Goal: Information Seeking & Learning: Learn about a topic

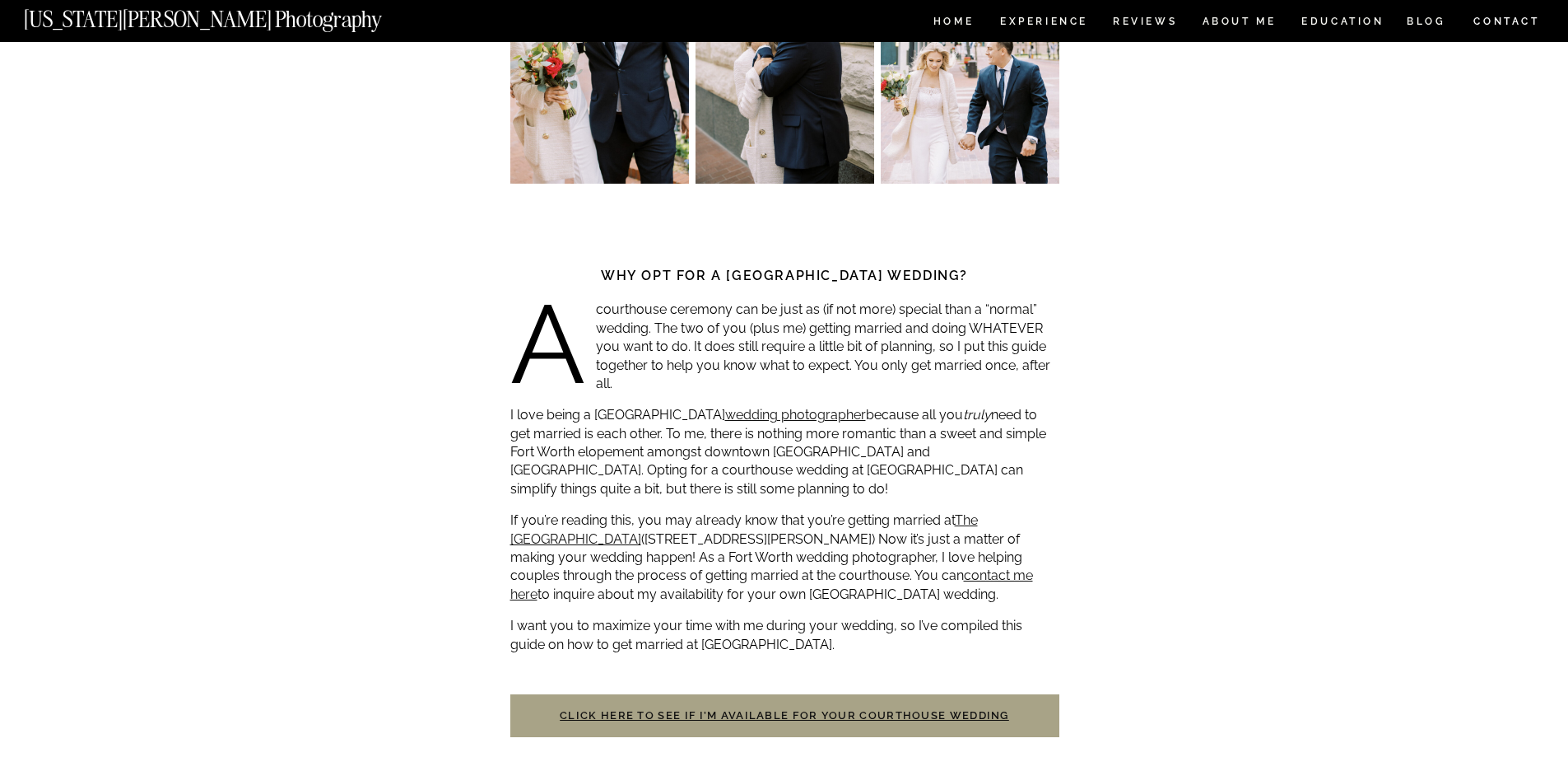
scroll to position [412, 0]
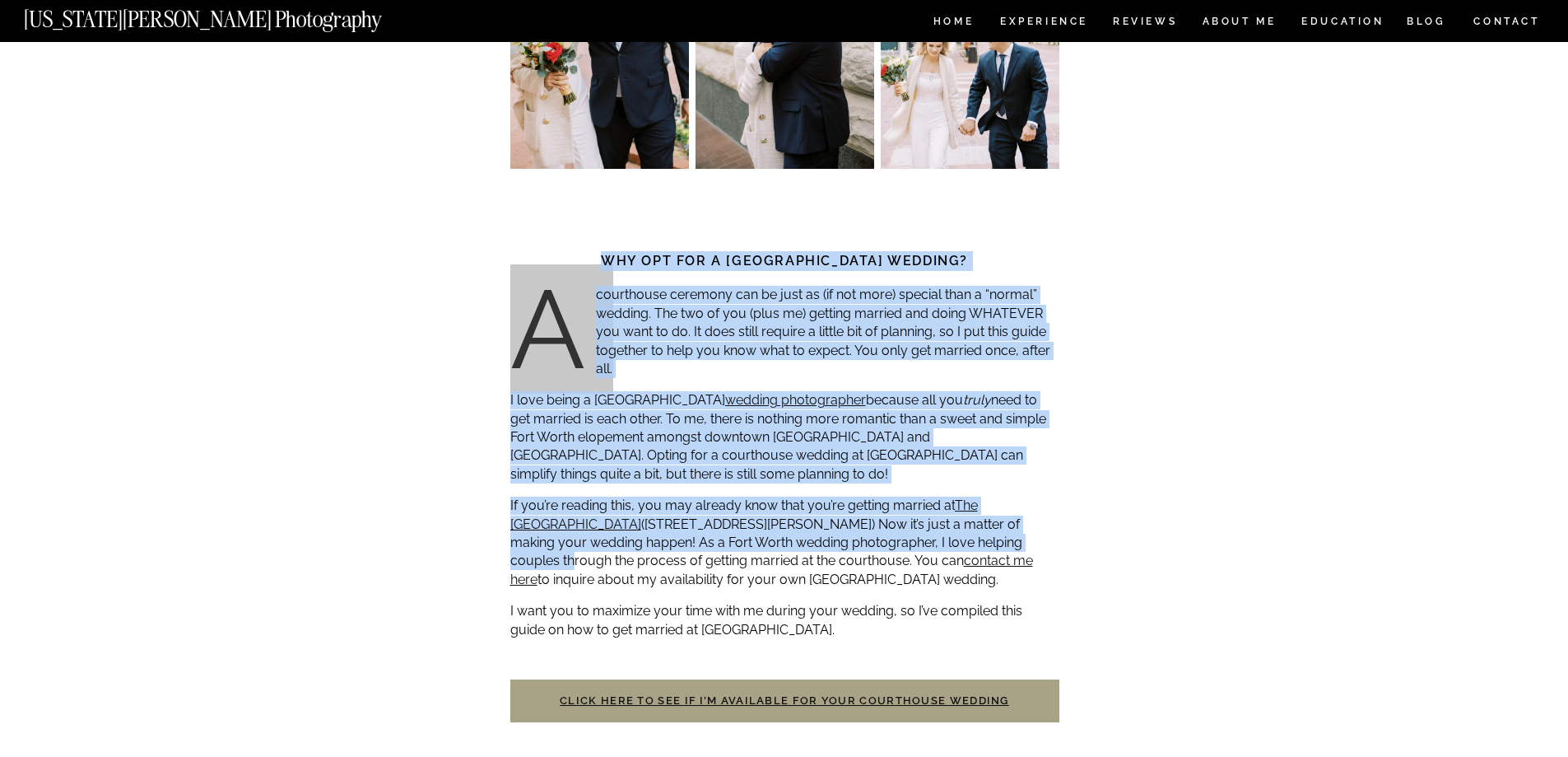
drag, startPoint x: 582, startPoint y: 255, endPoint x: 995, endPoint y: 540, distance: 501.8
click at [995, 540] on p "If you’re reading this, you may already know that you’re getting married at The…" at bounding box center [785, 543] width 550 height 92
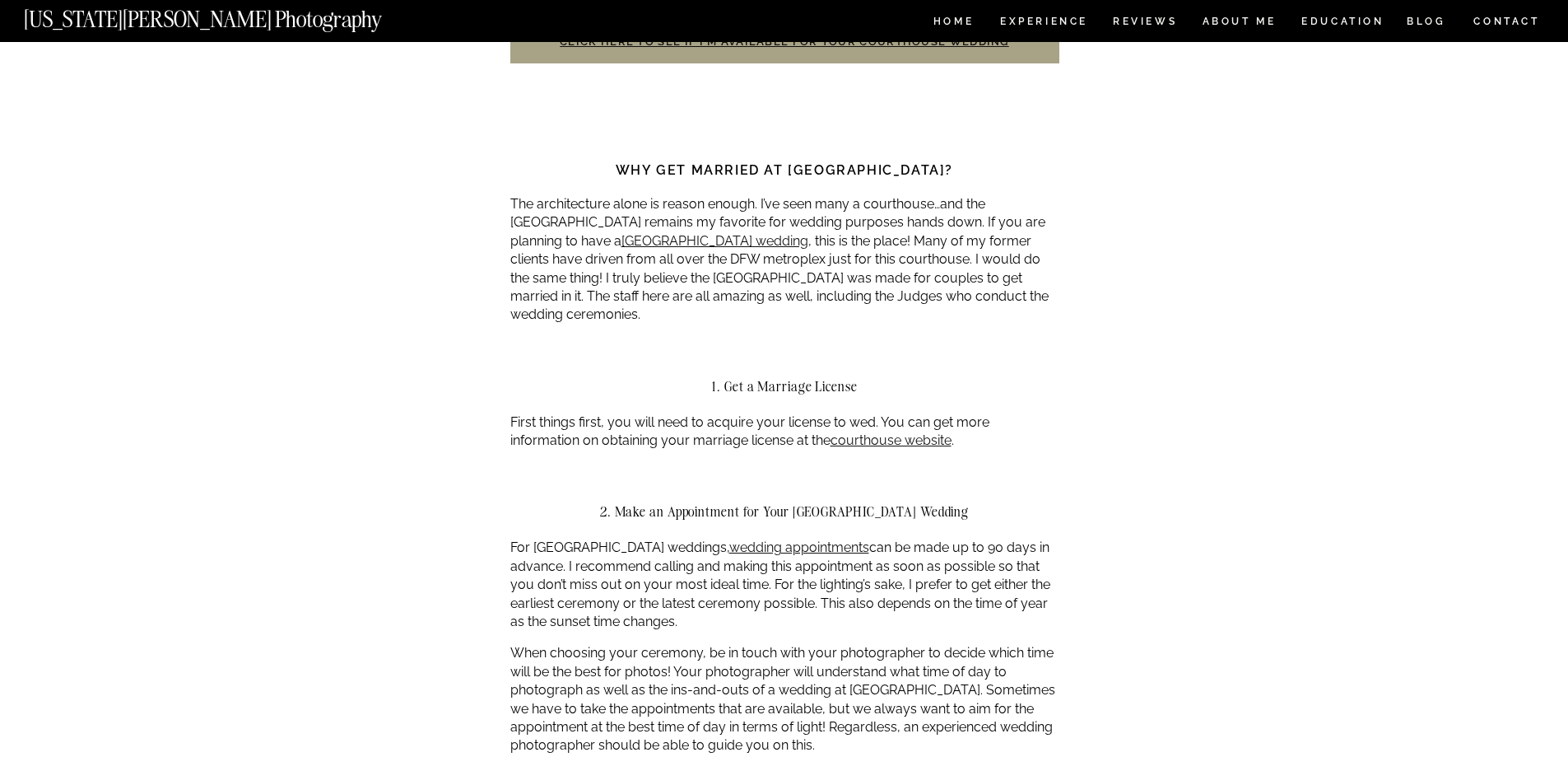
scroll to position [1236, 0]
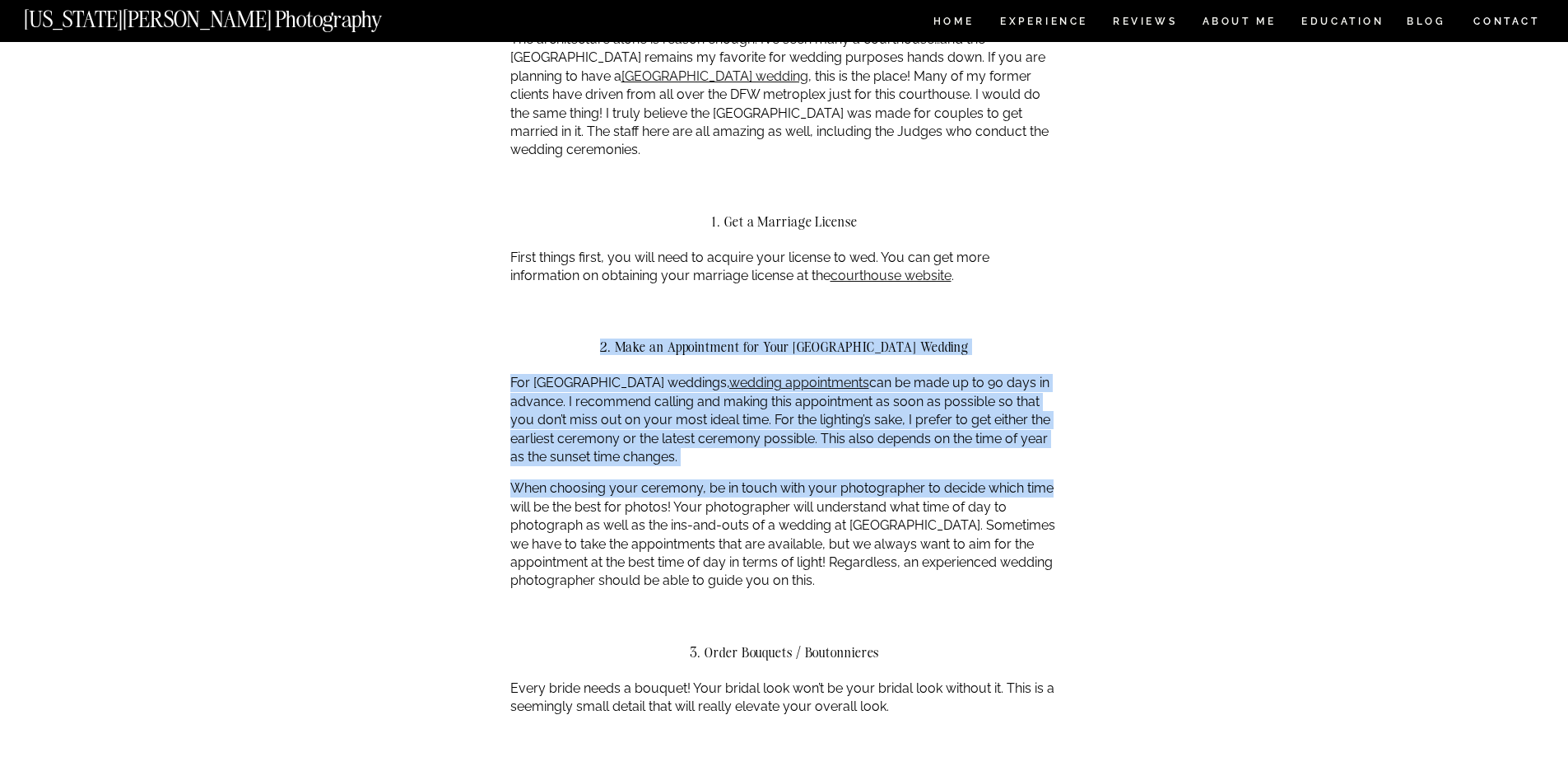
drag, startPoint x: 554, startPoint y: 352, endPoint x: 1055, endPoint y: 505, distance: 523.8
click at [1055, 506] on p "When choosing your ceremony, be in touch with your photographer to decide which…" at bounding box center [785, 534] width 550 height 110
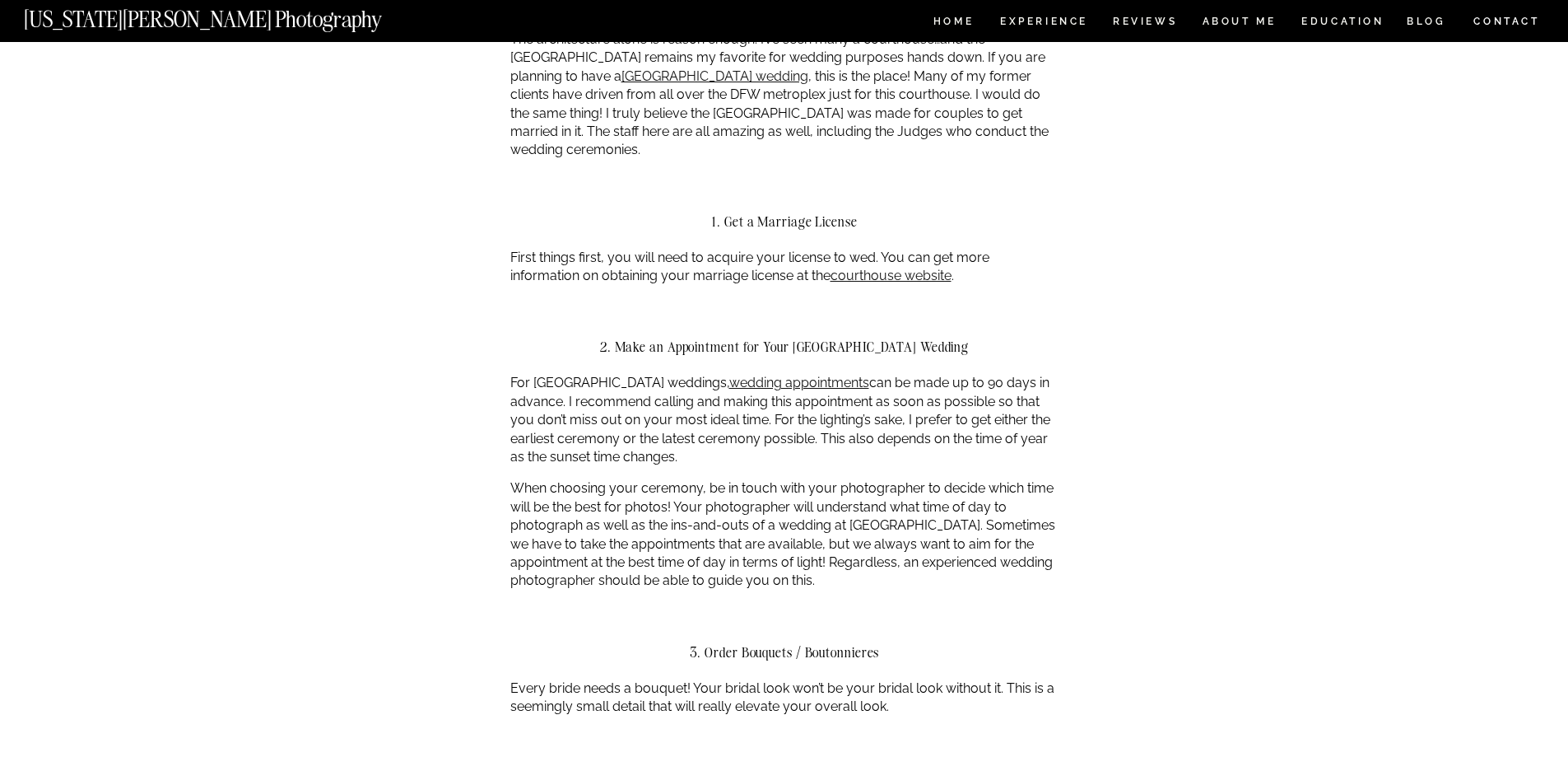
drag, startPoint x: 1038, startPoint y: 576, endPoint x: 578, endPoint y: 317, distance: 527.9
click at [573, 317] on div at bounding box center [785, 318] width 550 height 41
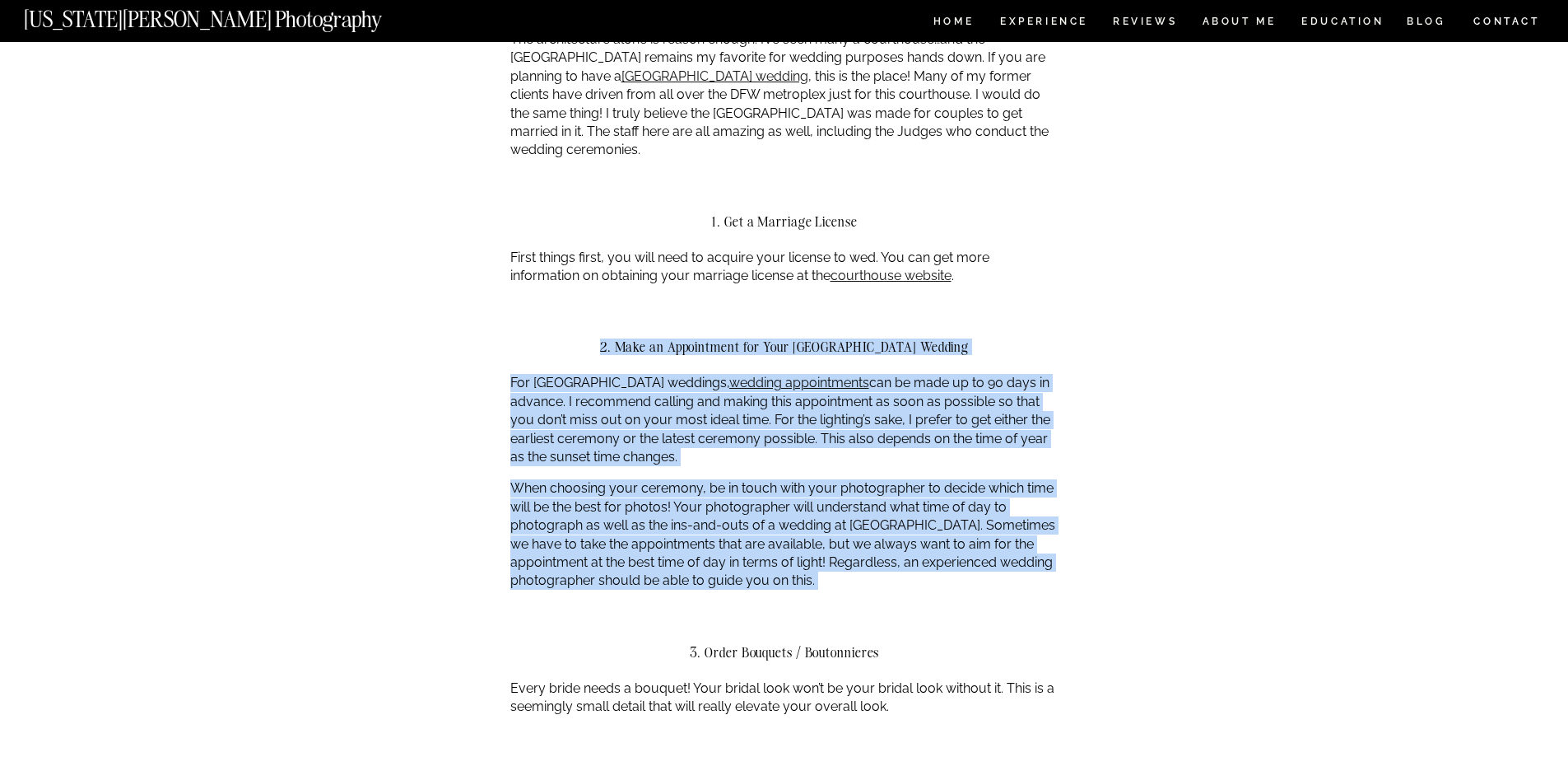
drag, startPoint x: 573, startPoint y: 317, endPoint x: 921, endPoint y: 606, distance: 452.4
click at [921, 606] on div at bounding box center [785, 624] width 550 height 41
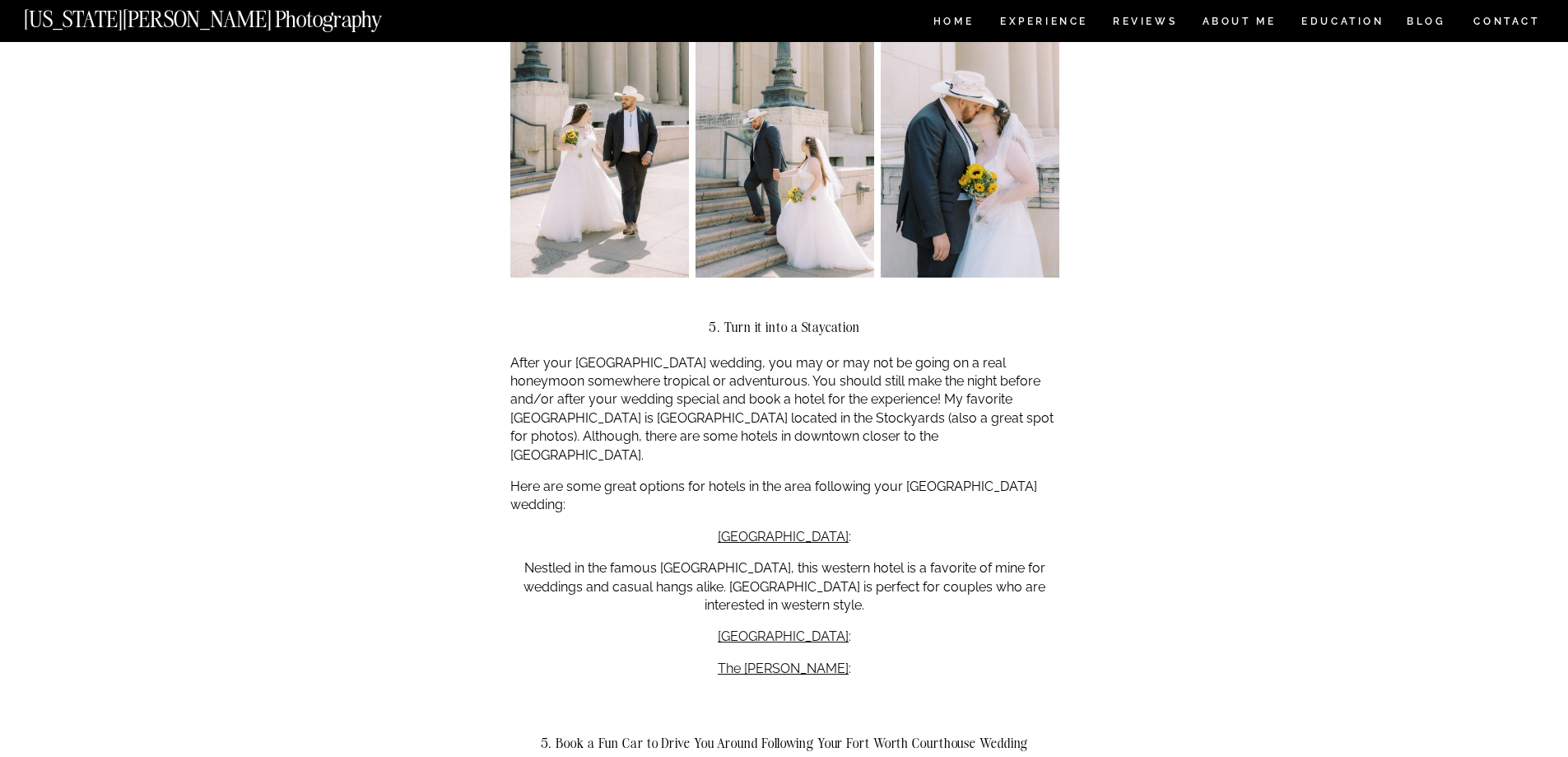
scroll to position [2224, 0]
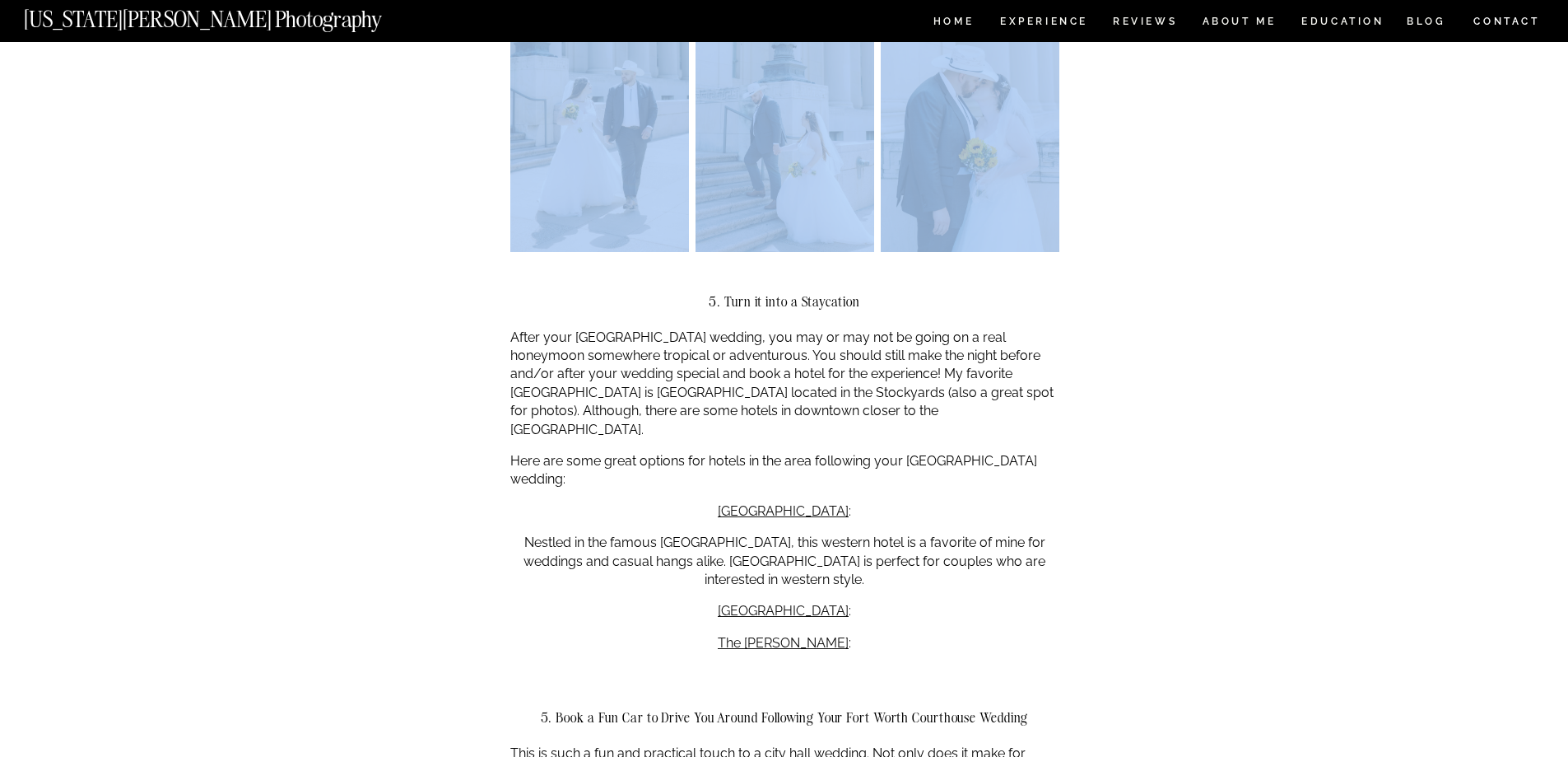
drag, startPoint x: 636, startPoint y: 283, endPoint x: 1096, endPoint y: 582, distance: 548.6
click at [1096, 582] on div "Fort Worth Courthouse Wedding Guide ADVICE , WEDDINGS Why opt for a [GEOGRAPHIC…" at bounding box center [784, 488] width 1568 height 5341
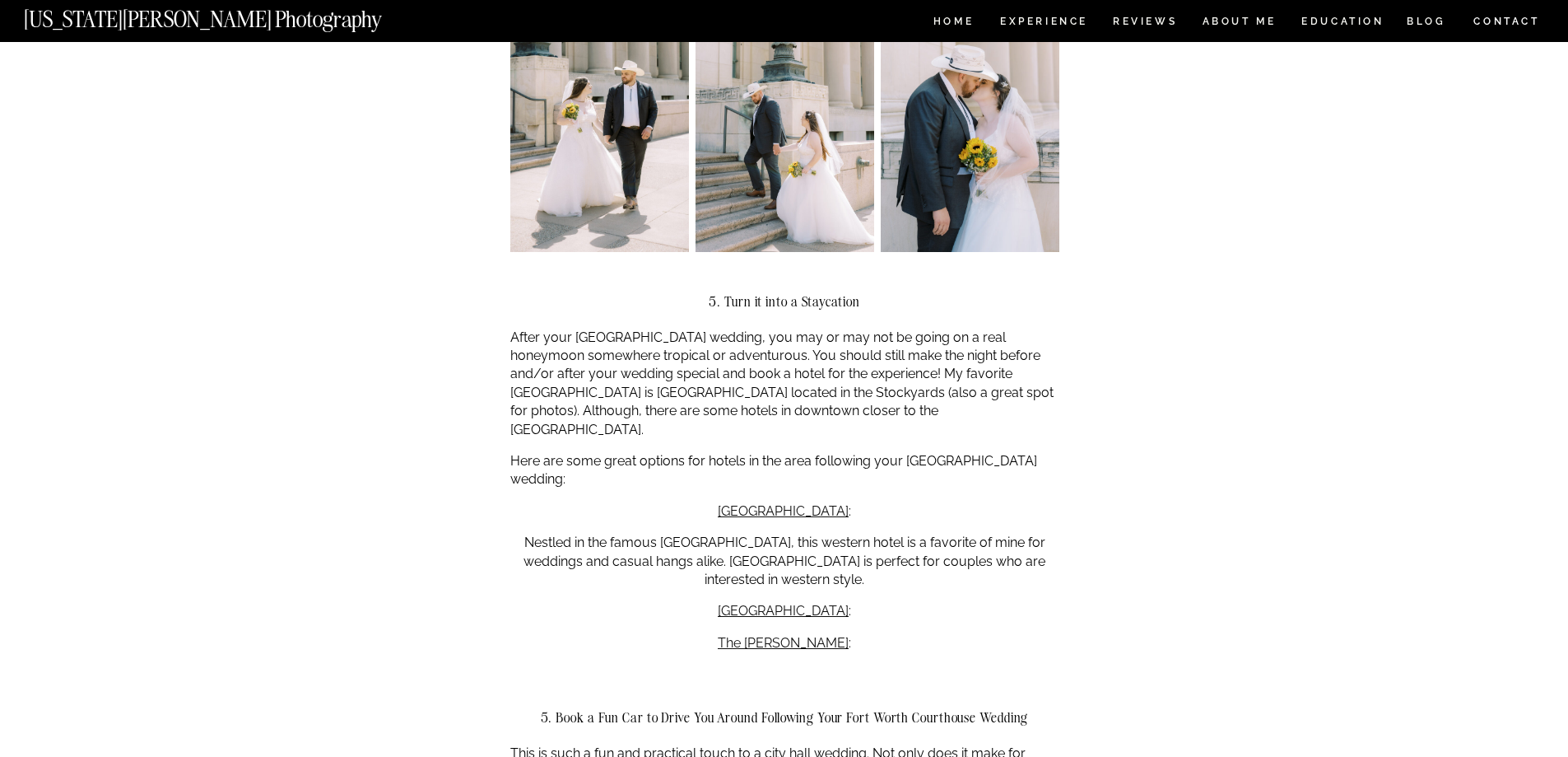
click at [1096, 582] on div "Fort Worth Courthouse Wedding Guide ADVICE , WEDDINGS Why opt for a [GEOGRAPHIC…" at bounding box center [784, 488] width 1568 height 5341
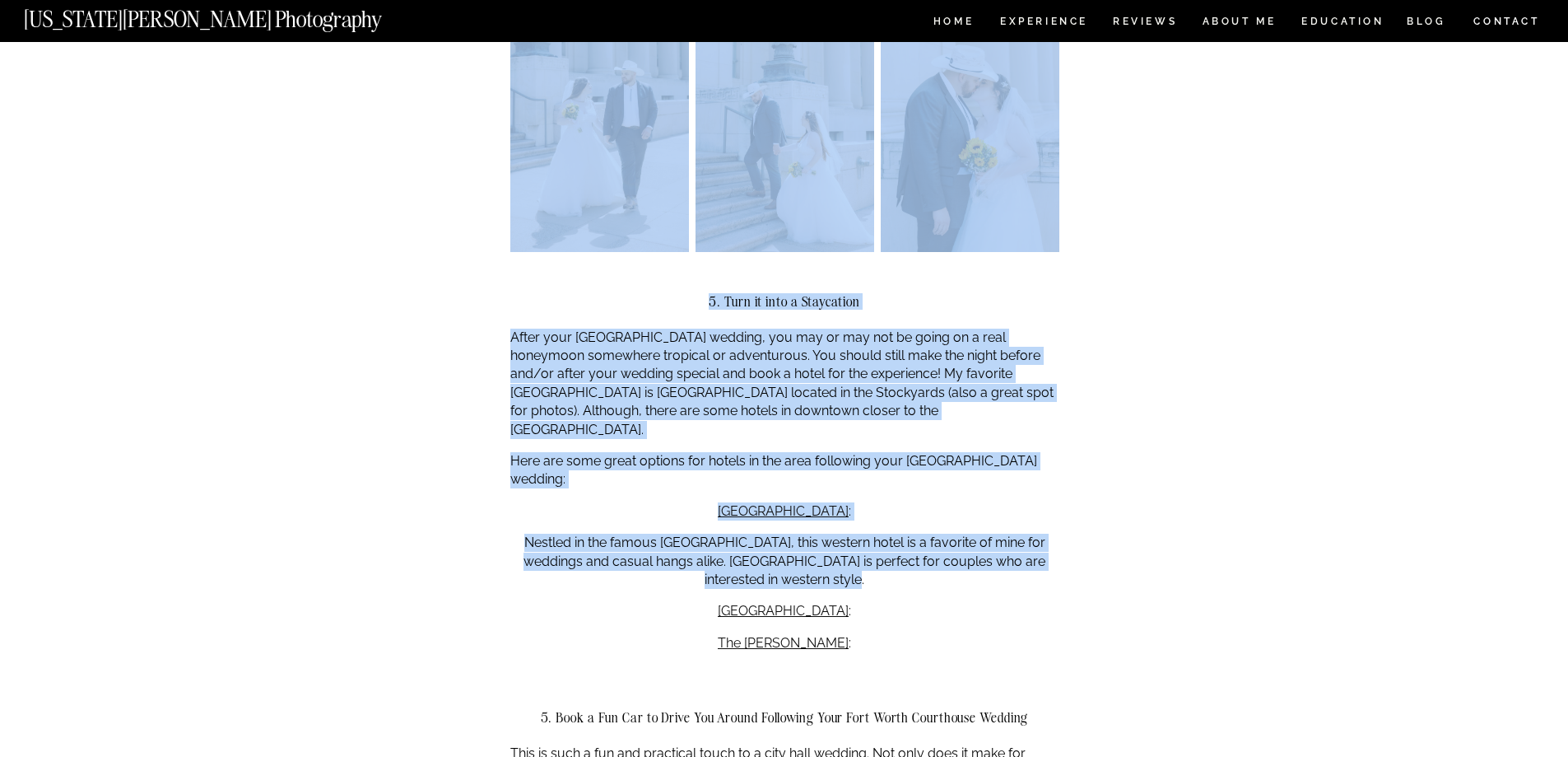
drag, startPoint x: 1079, startPoint y: 571, endPoint x: 965, endPoint y: 561, distance: 114.4
click at [960, 562] on div "Fort Worth Courthouse Wedding Guide ADVICE , WEDDINGS Why opt for a [GEOGRAPHIC…" at bounding box center [784, 488] width 1568 height 5341
click at [965, 561] on p "Nestled in the famous [GEOGRAPHIC_DATA], this western hotel is a favorite of mi…" at bounding box center [785, 561] width 550 height 55
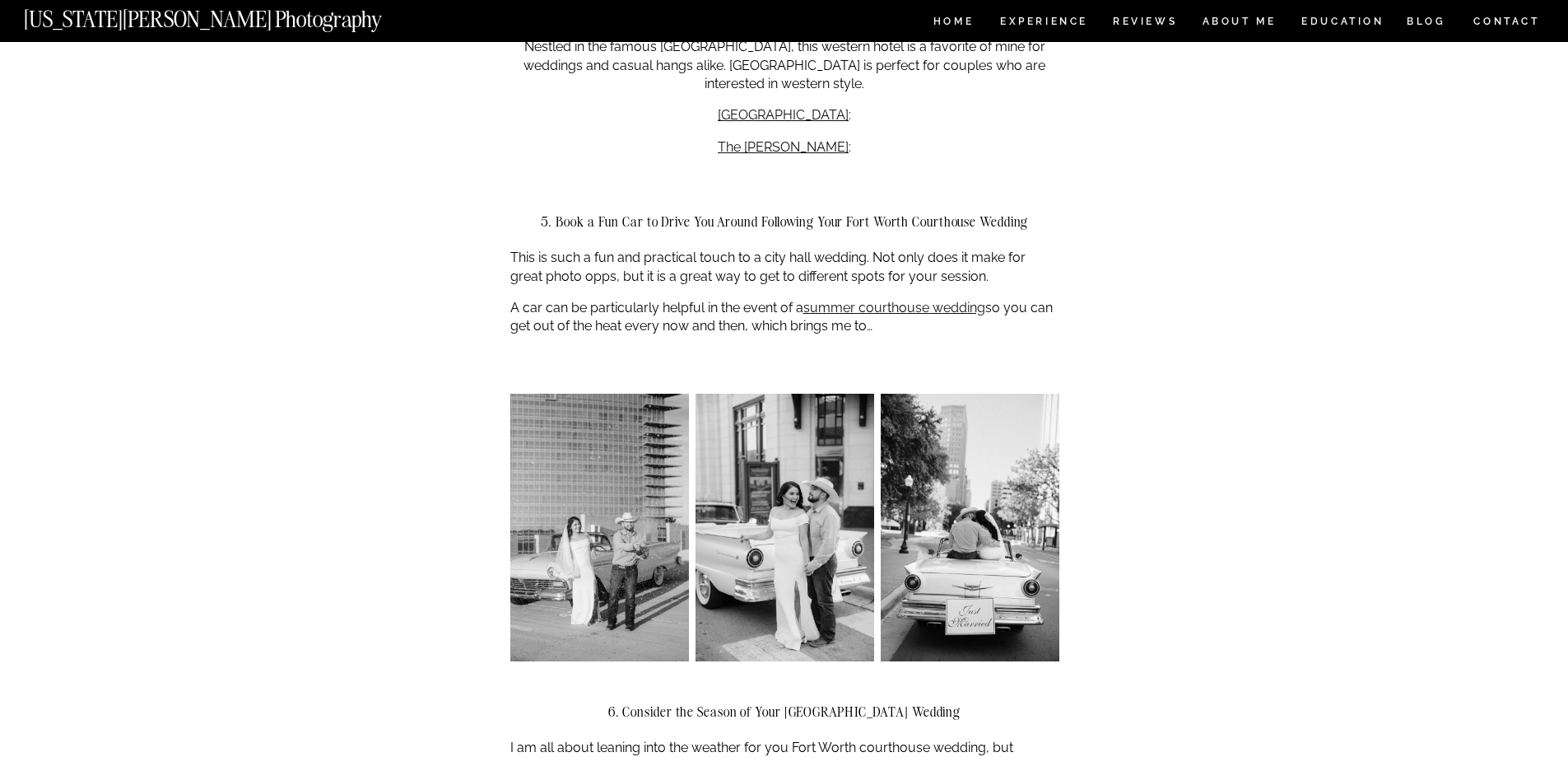
scroll to position [2719, 0]
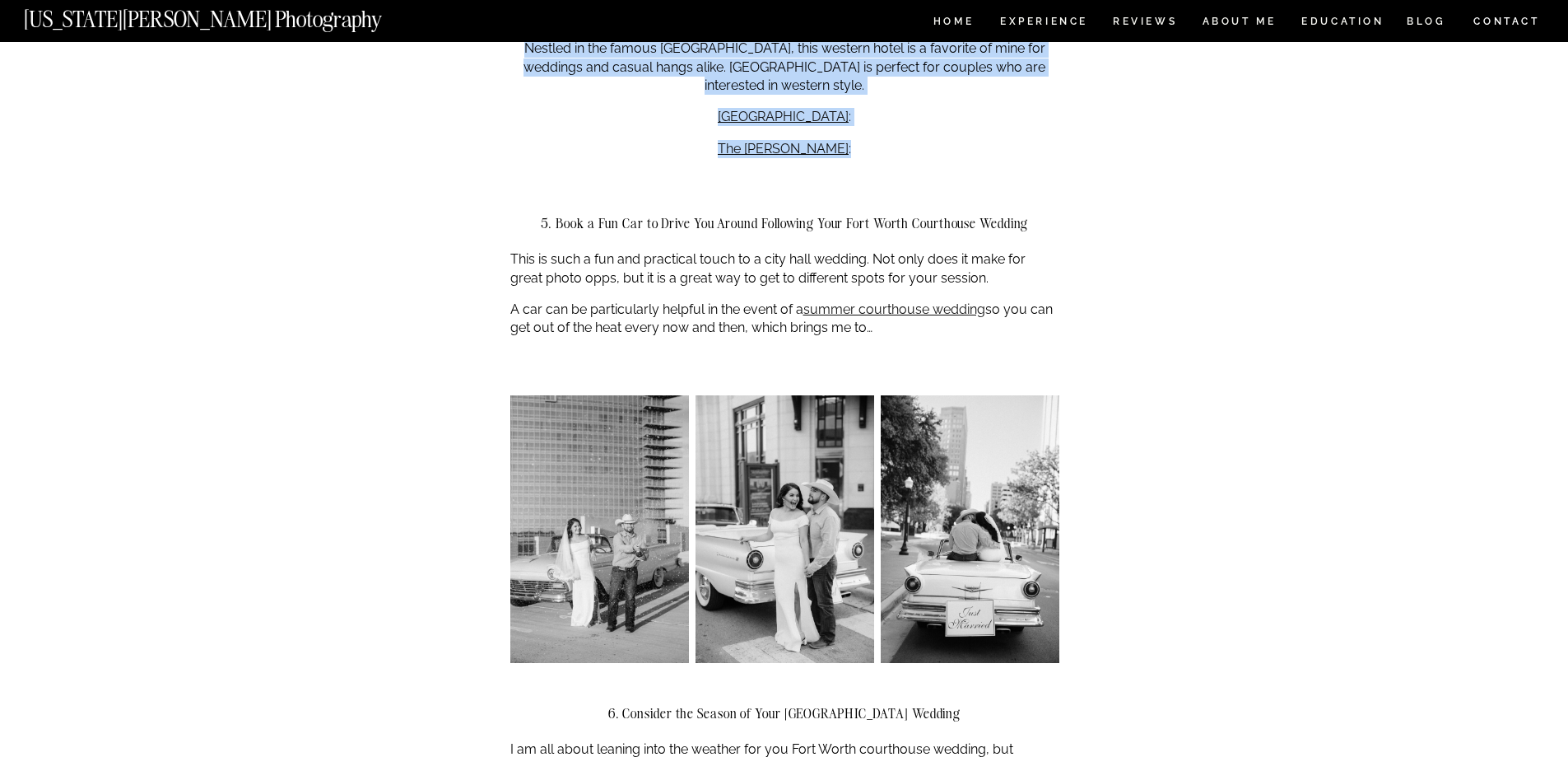
drag, startPoint x: 724, startPoint y: 227, endPoint x: 1239, endPoint y: 410, distance: 546.5
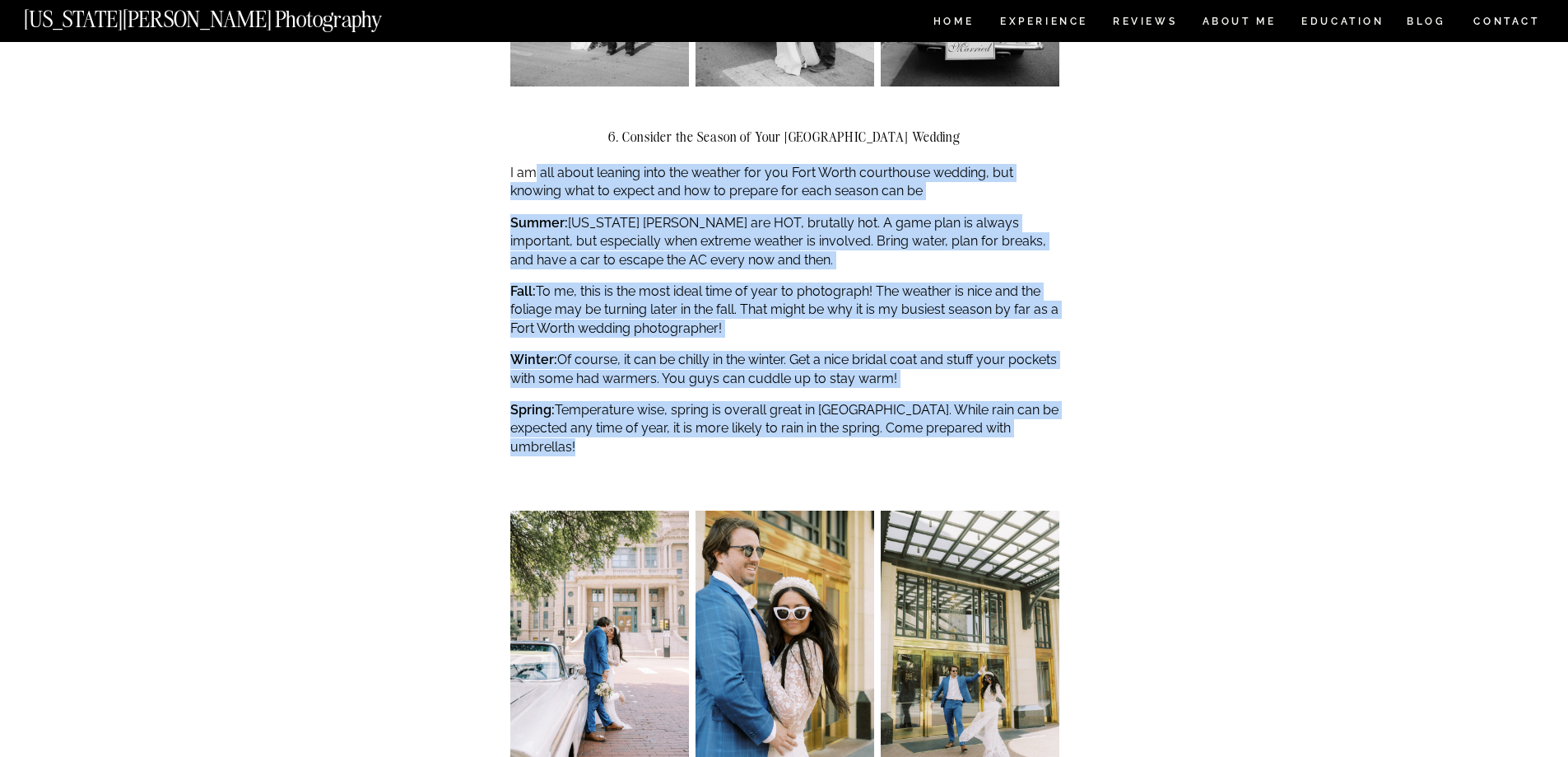
drag, startPoint x: 538, startPoint y: 129, endPoint x: 1036, endPoint y: 422, distance: 577.8
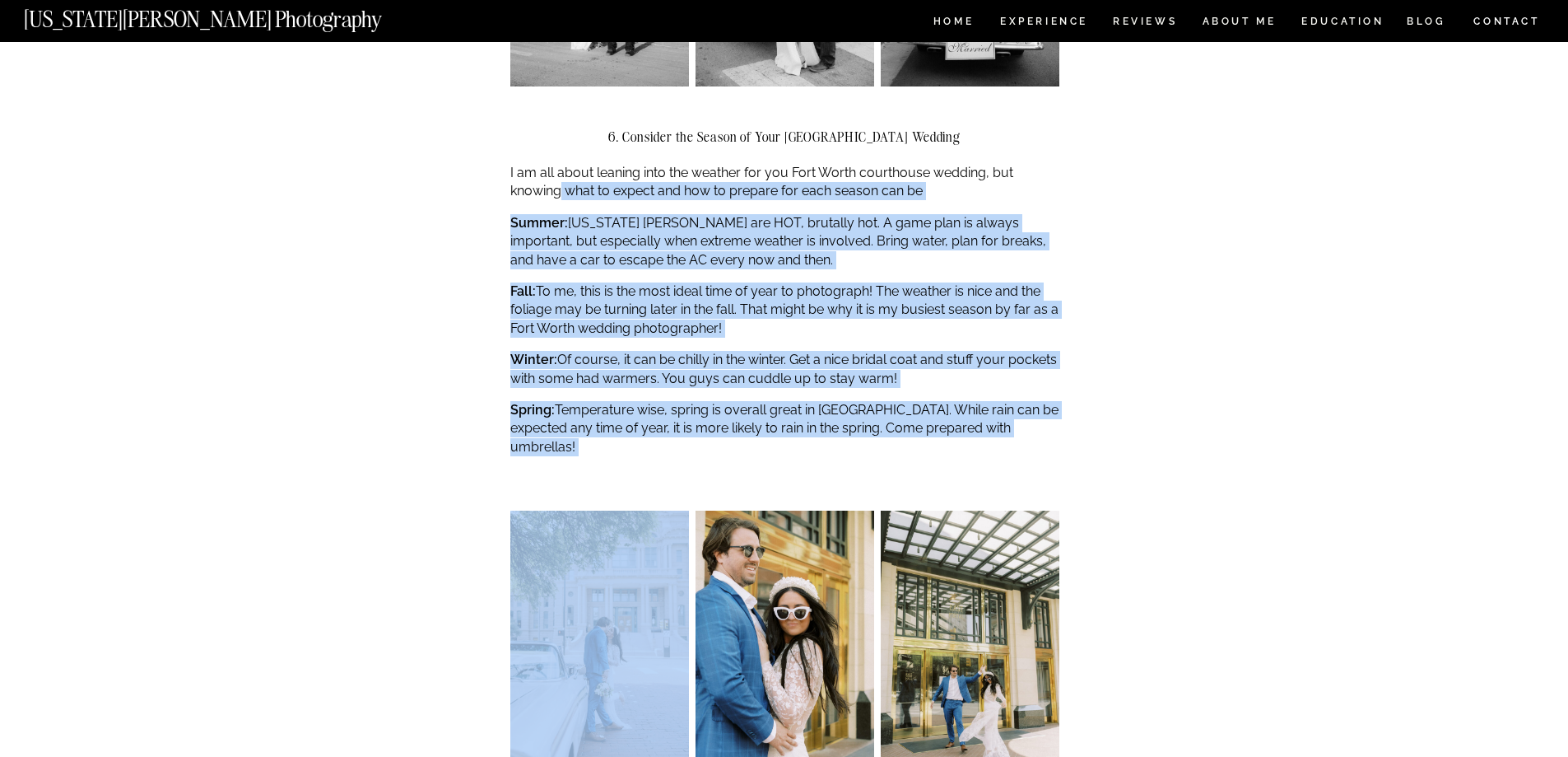
drag, startPoint x: 1036, startPoint y: 422, endPoint x: 550, endPoint y: 177, distance: 544.3
click at [550, 177] on p "I am all about leaning into the weather for you Fort Worth courthouse wedding, …" at bounding box center [785, 182] width 550 height 37
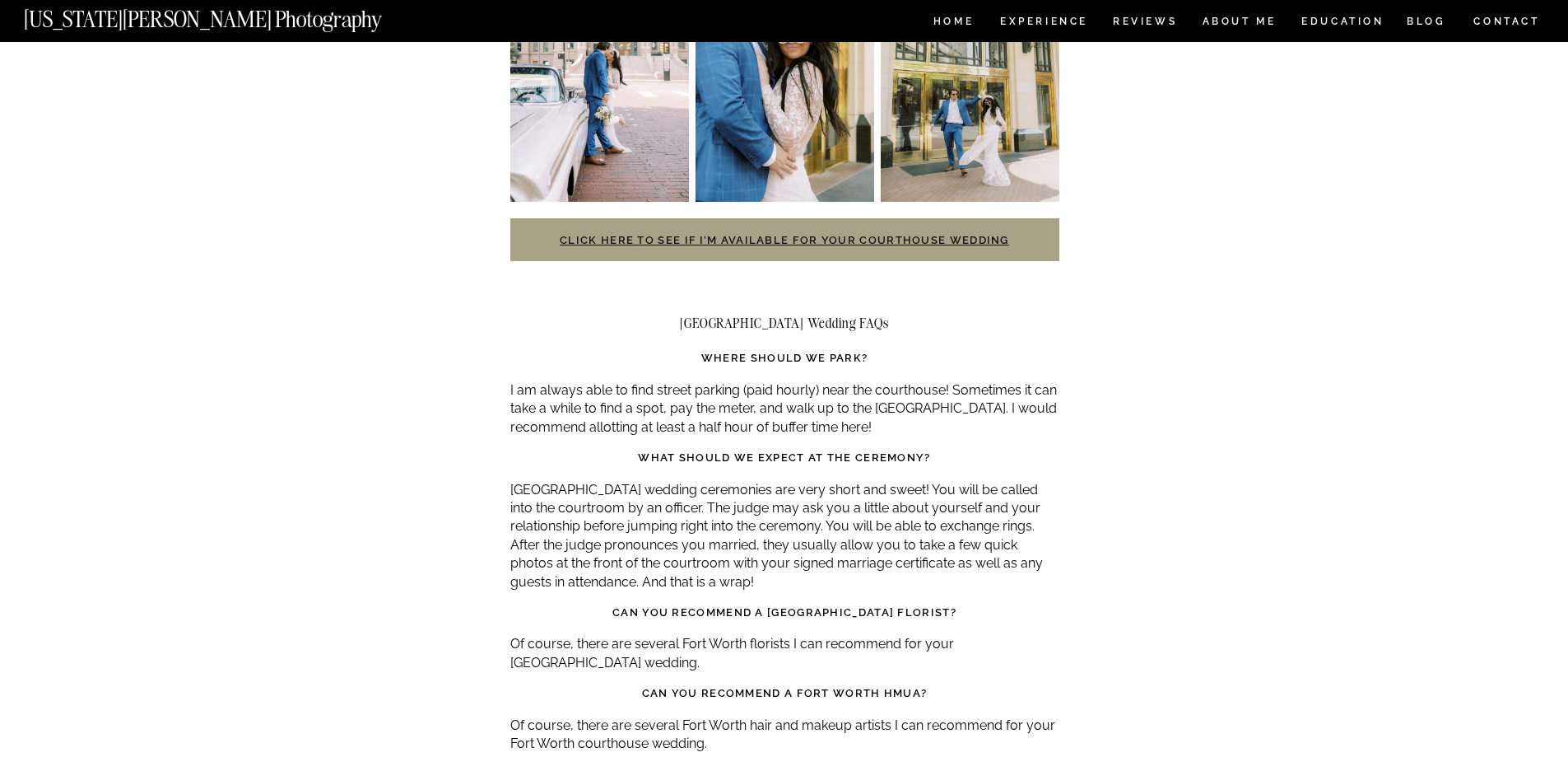
scroll to position [4037, 0]
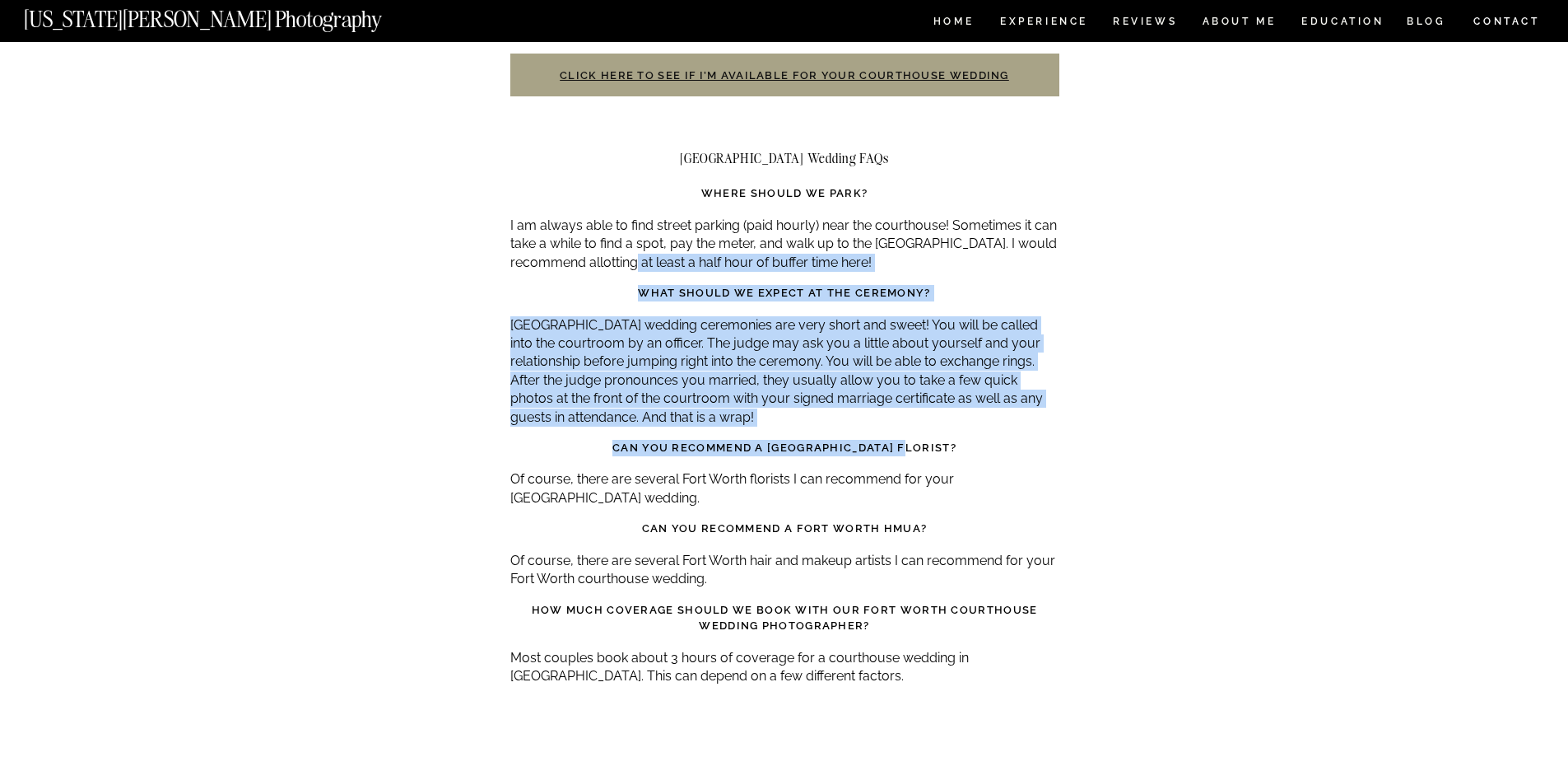
drag, startPoint x: 638, startPoint y: 232, endPoint x: 1035, endPoint y: 413, distance: 436.3
click at [1035, 440] on h3 "Can you recommend a [GEOGRAPHIC_DATA] florist?" at bounding box center [785, 448] width 550 height 16
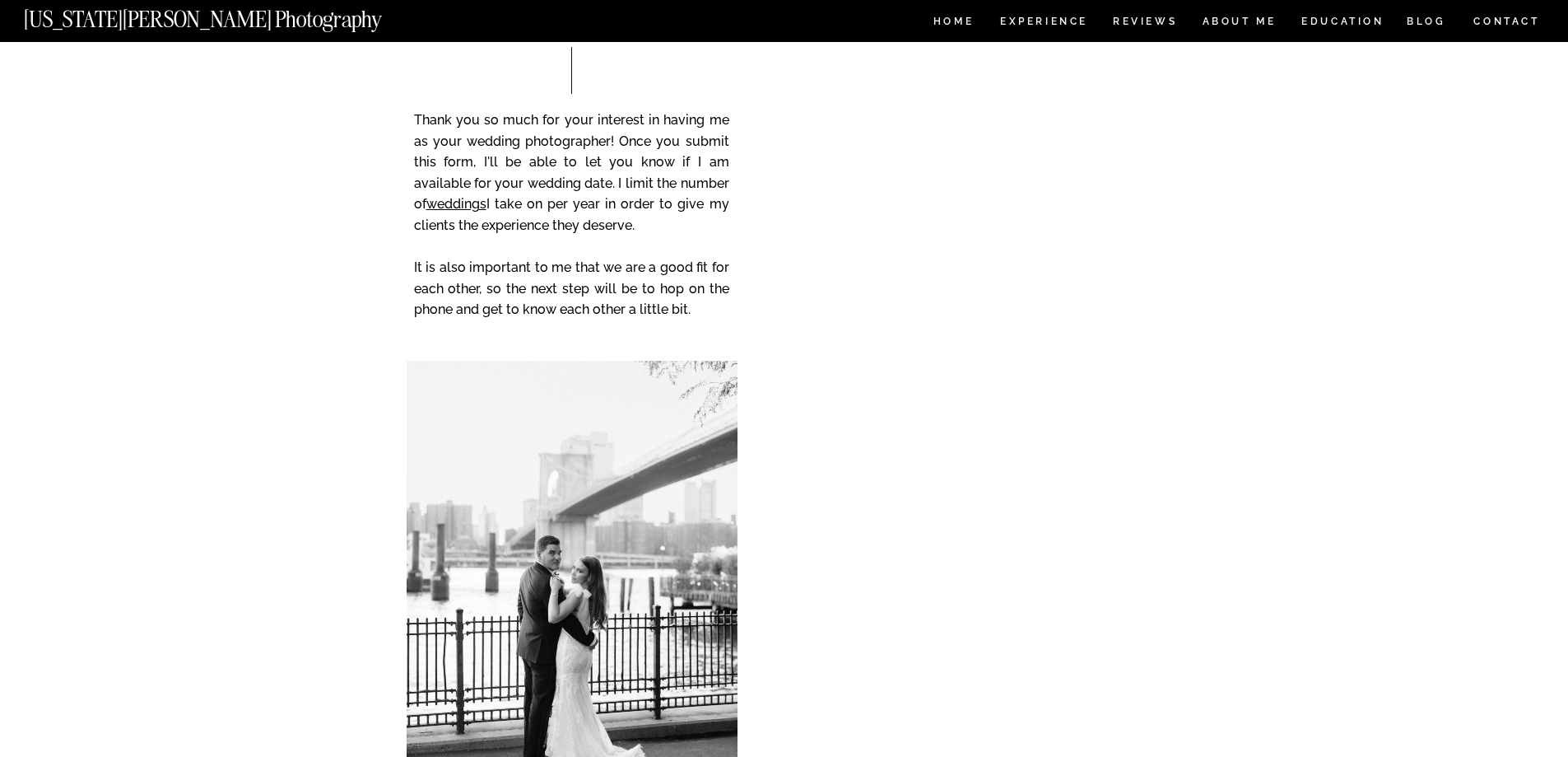
scroll to position [5925, 0]
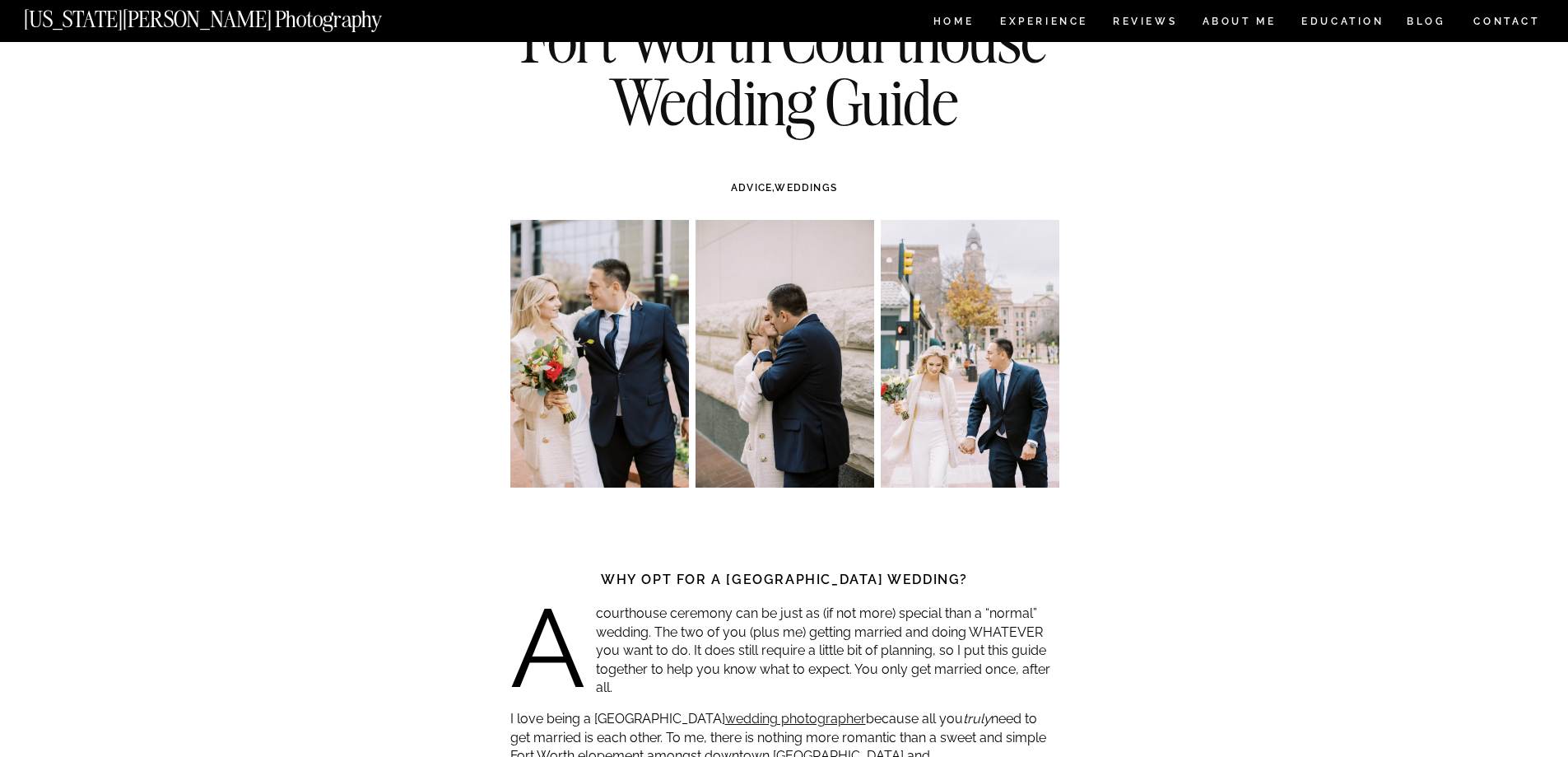
scroll to position [0, 0]
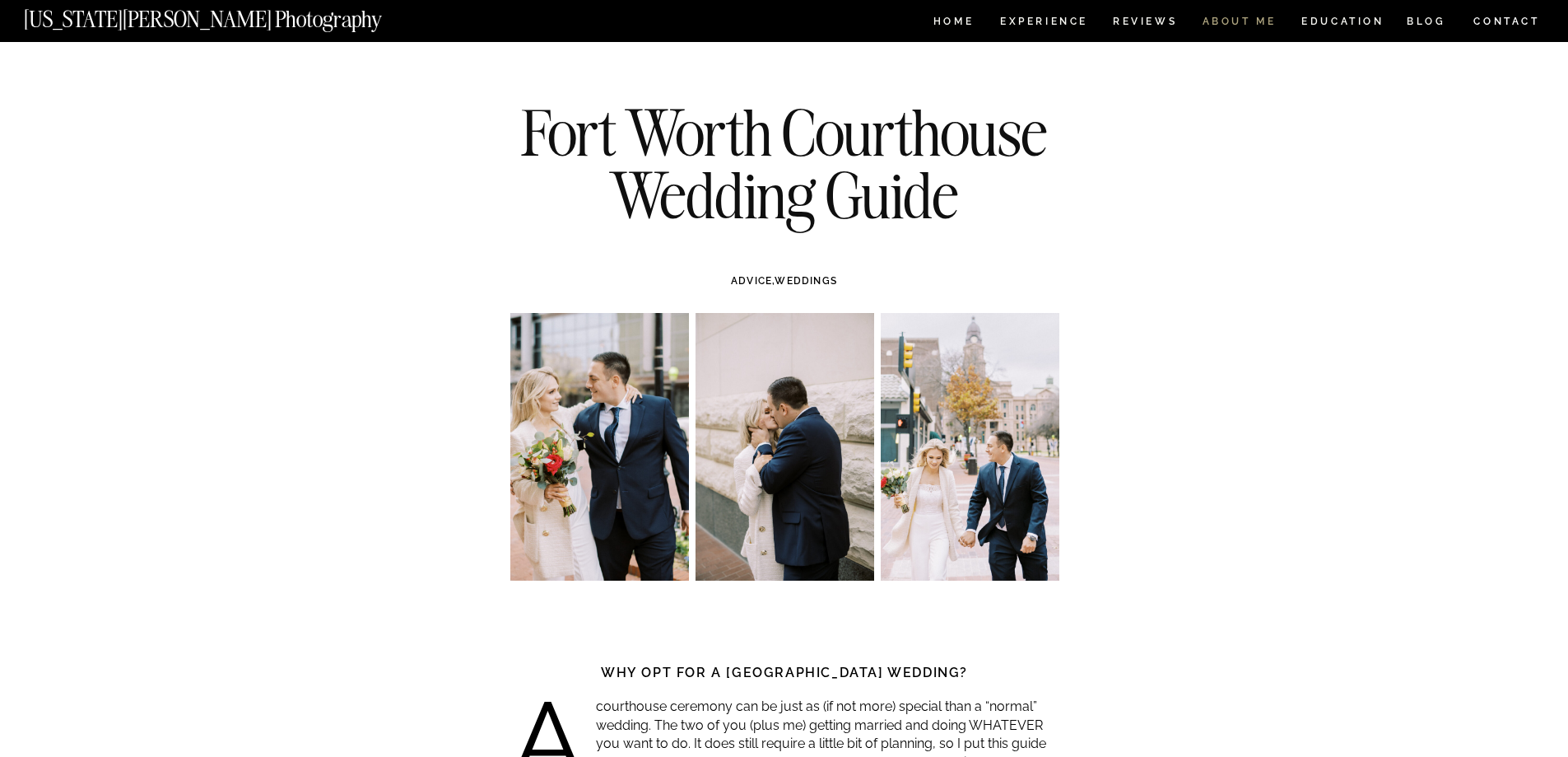
click at [1256, 22] on nav "ABOUT ME" at bounding box center [1239, 23] width 75 height 14
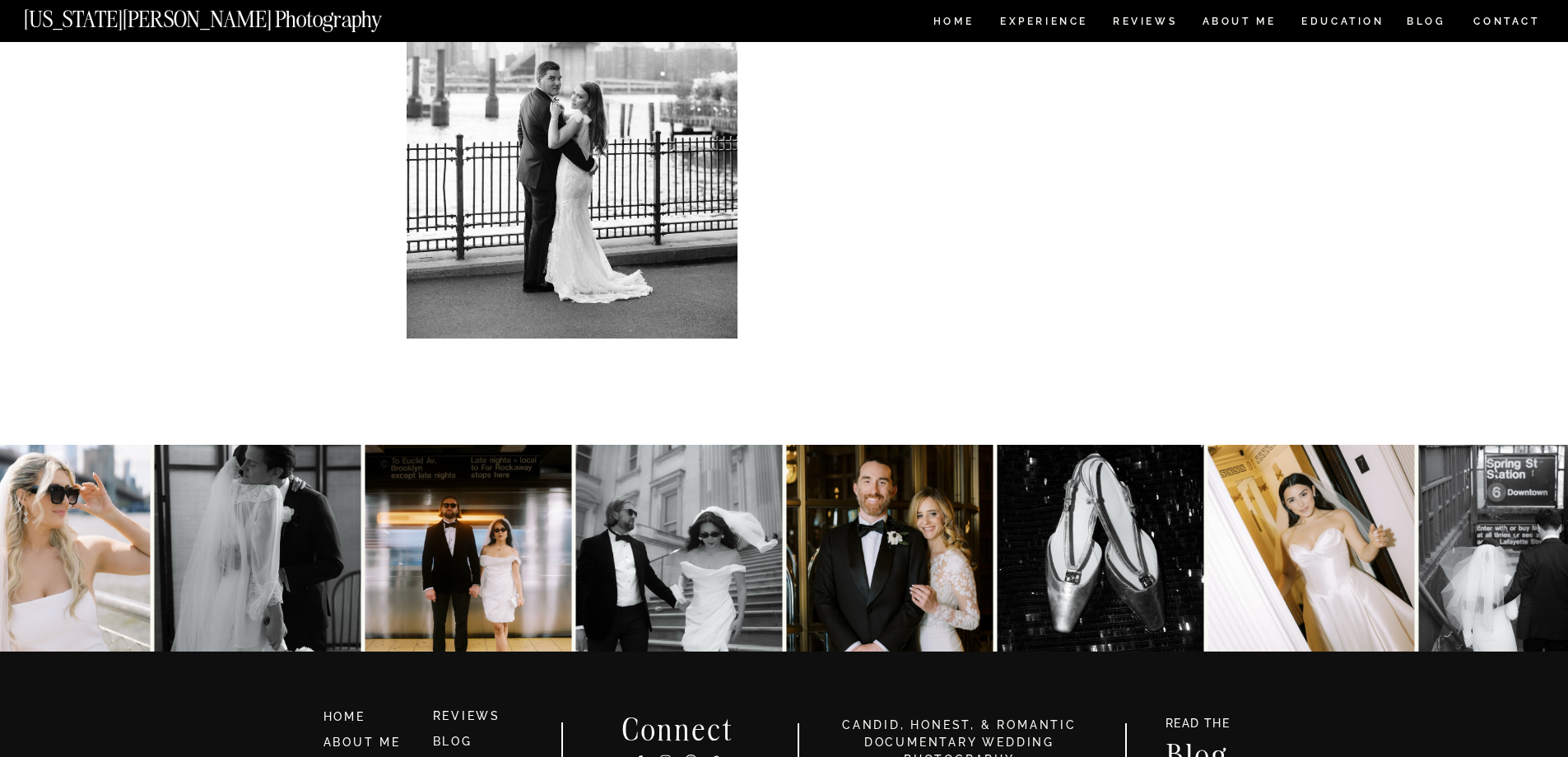
scroll to position [3499, 0]
